Goal: Information Seeking & Learning: Check status

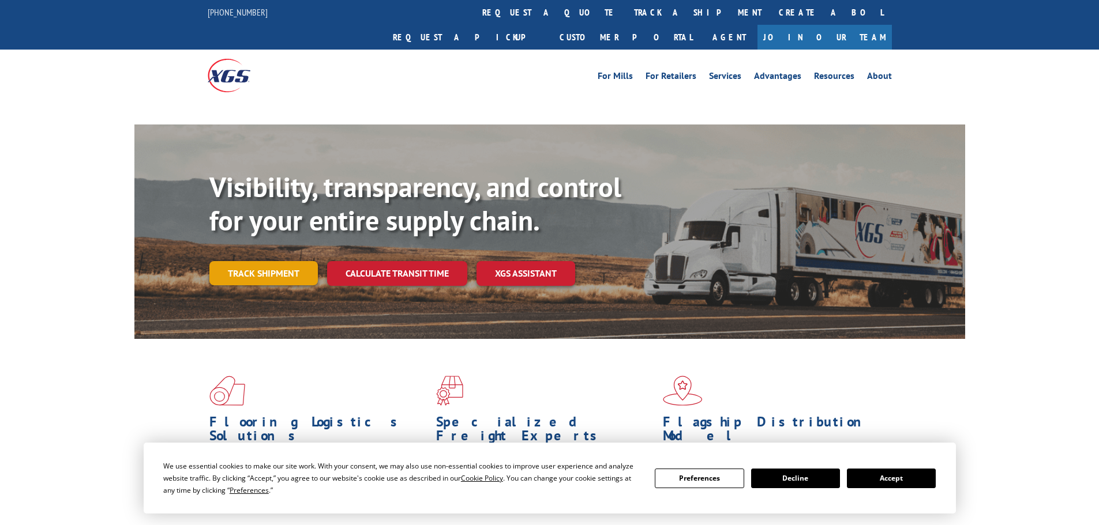
click at [278, 247] on div "Visibility, transparency, and control for your entire supply chain. Track shipm…" at bounding box center [587, 251] width 756 height 161
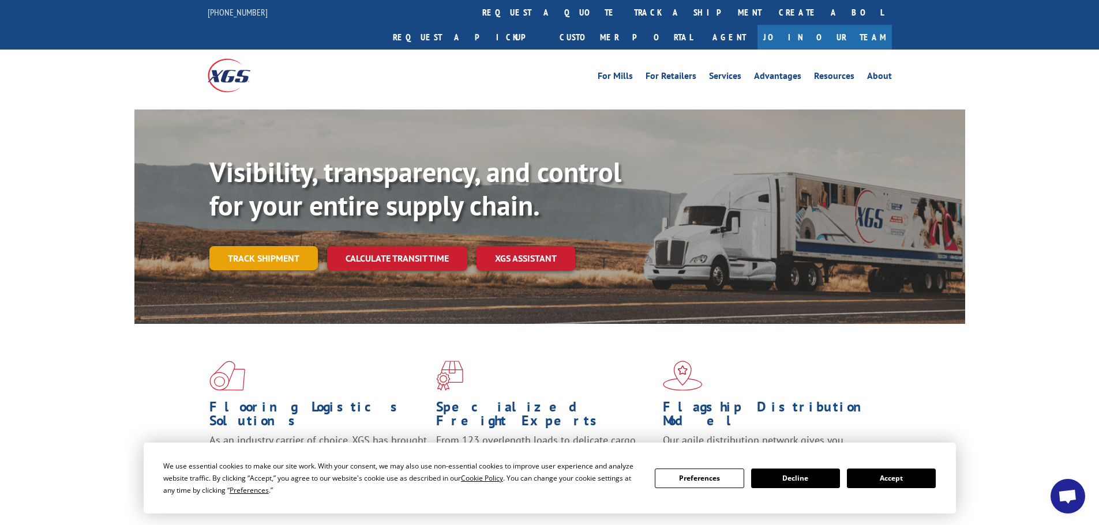
click at [254, 246] on link "Track shipment" at bounding box center [263, 258] width 108 height 24
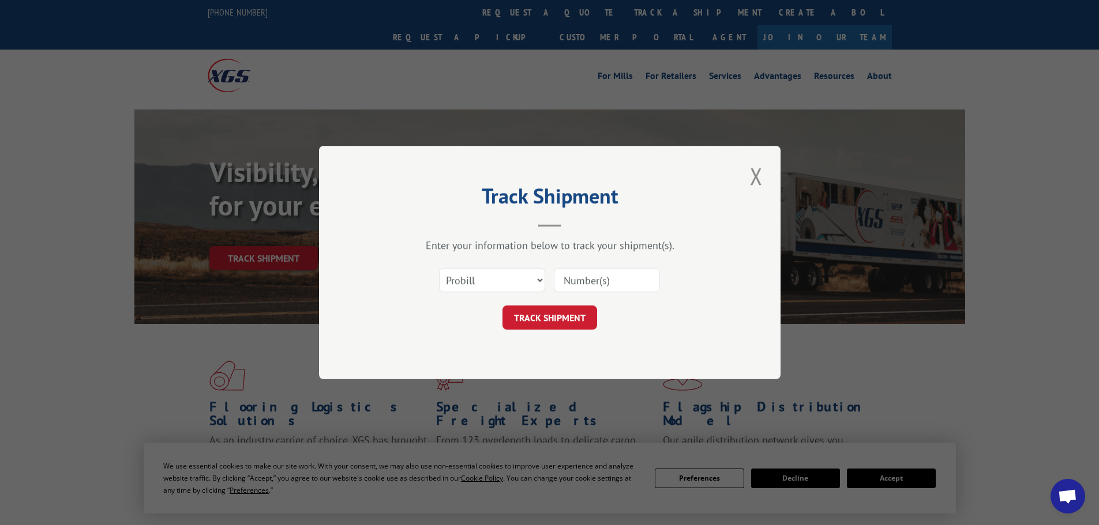
paste input "17224944"
type input "17224944"
click at [542, 315] on button "TRACK SHIPMENT" at bounding box center [549, 318] width 95 height 24
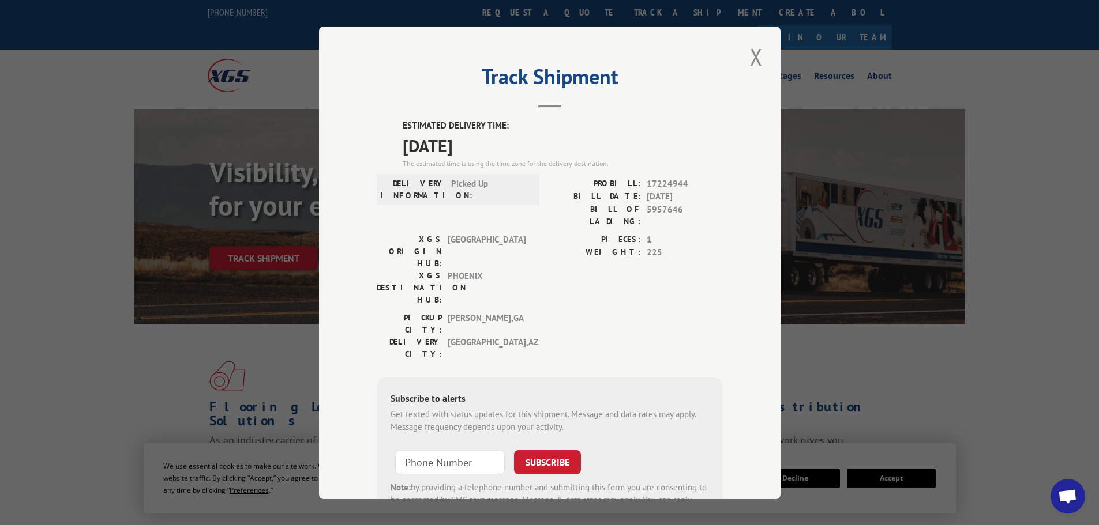
drag, startPoint x: 396, startPoint y: 126, endPoint x: 493, endPoint y: 156, distance: 101.4
click at [493, 156] on div "ESTIMATED DELIVERY TIME: [DATE] The estimated time is using the time zone for t…" at bounding box center [550, 326] width 346 height 415
copy div "ESTIMATED DELIVERY TIME: [DATE]"
click at [558, 70] on h2 "Track Shipment" at bounding box center [550, 80] width 346 height 22
drag, startPoint x: 640, startPoint y: 180, endPoint x: 692, endPoint y: 179, distance: 51.3
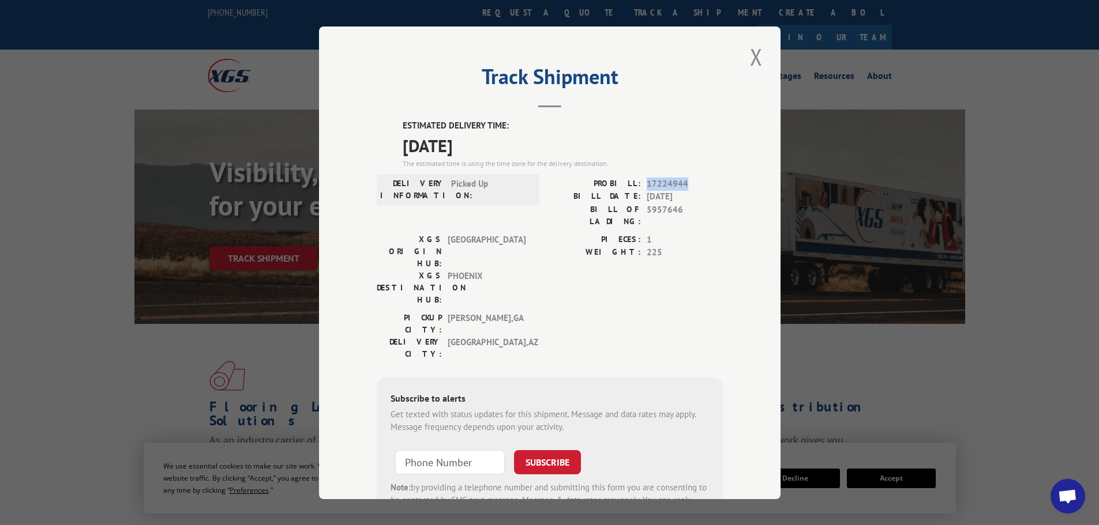
click at [692, 179] on div "PROBILL: 17224944" at bounding box center [636, 183] width 173 height 13
copy span "17224944"
